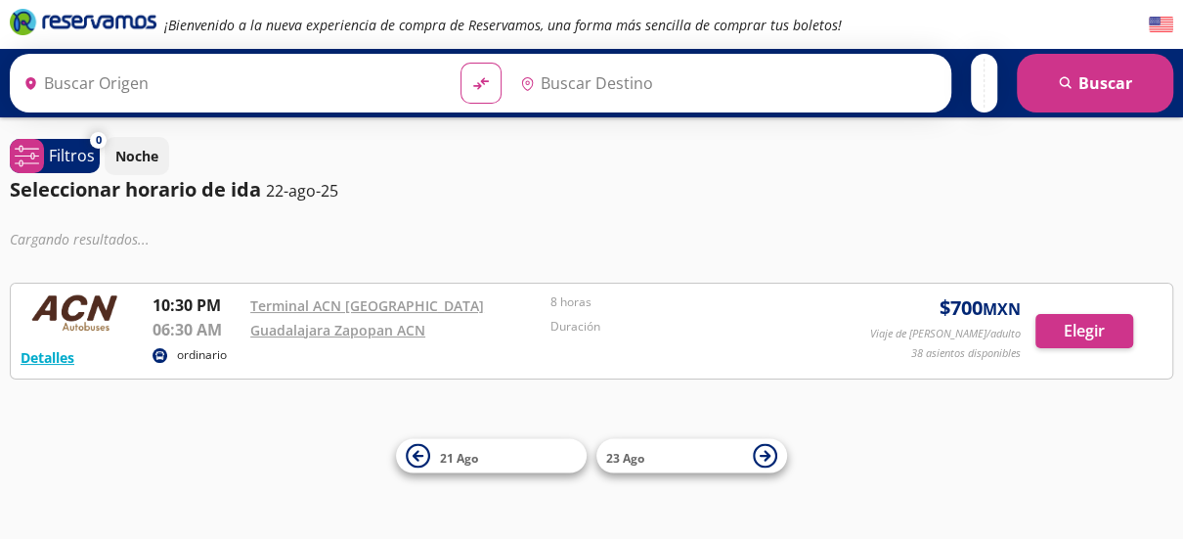
type input "[GEOGRAPHIC_DATA], [GEOGRAPHIC_DATA]"
type input "Guadalajara Zapopan Acn, [GEOGRAPHIC_DATA]"
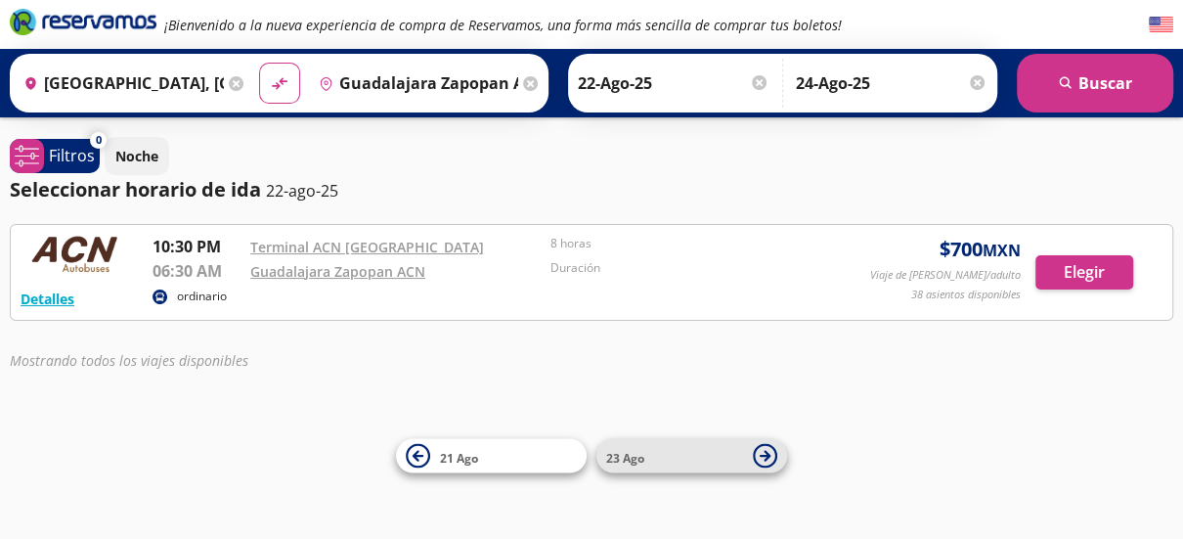
click at [774, 456] on icon at bounding box center [765, 456] width 24 height 24
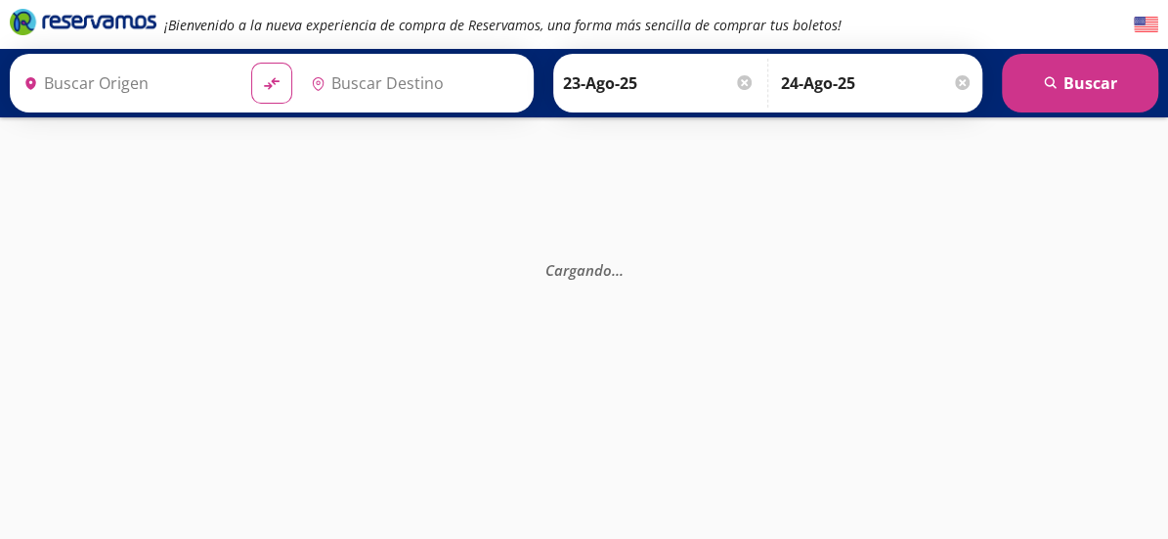
type input "Guadalajara Zapopan Acn, [GEOGRAPHIC_DATA]"
type input "[GEOGRAPHIC_DATA], [GEOGRAPHIC_DATA]"
